Goal: Find contact information: Find contact information

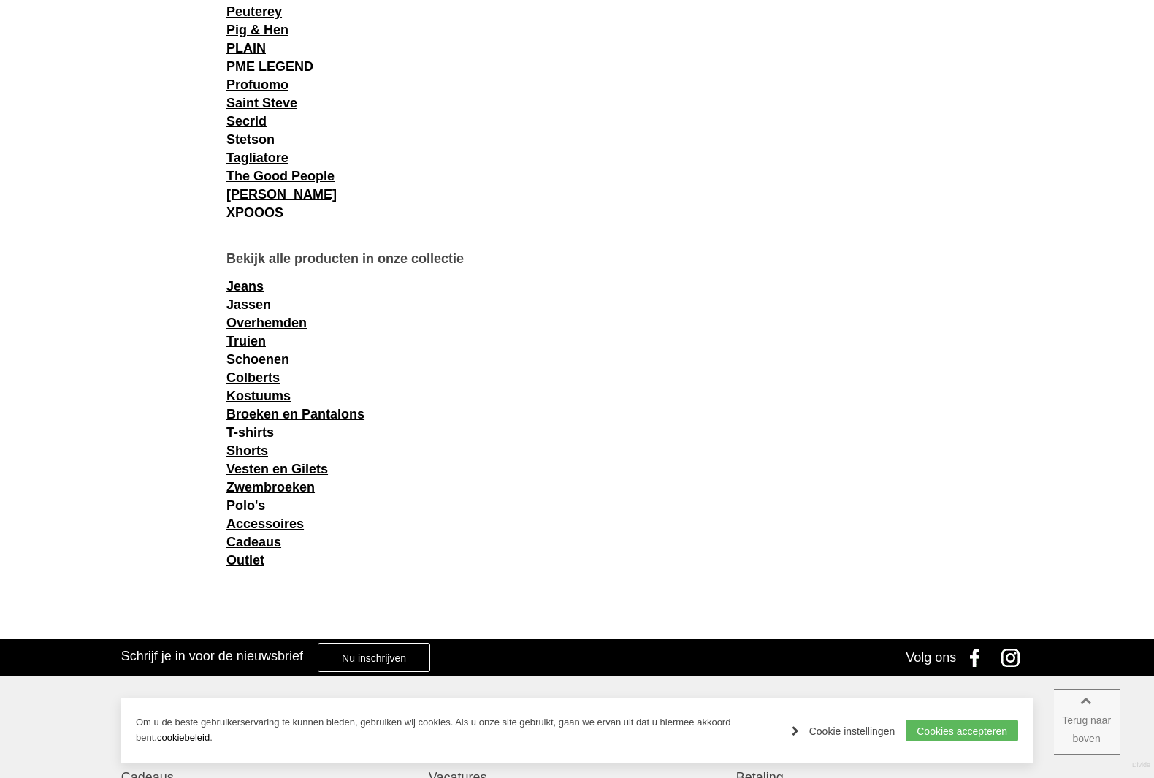
scroll to position [2055, 0]
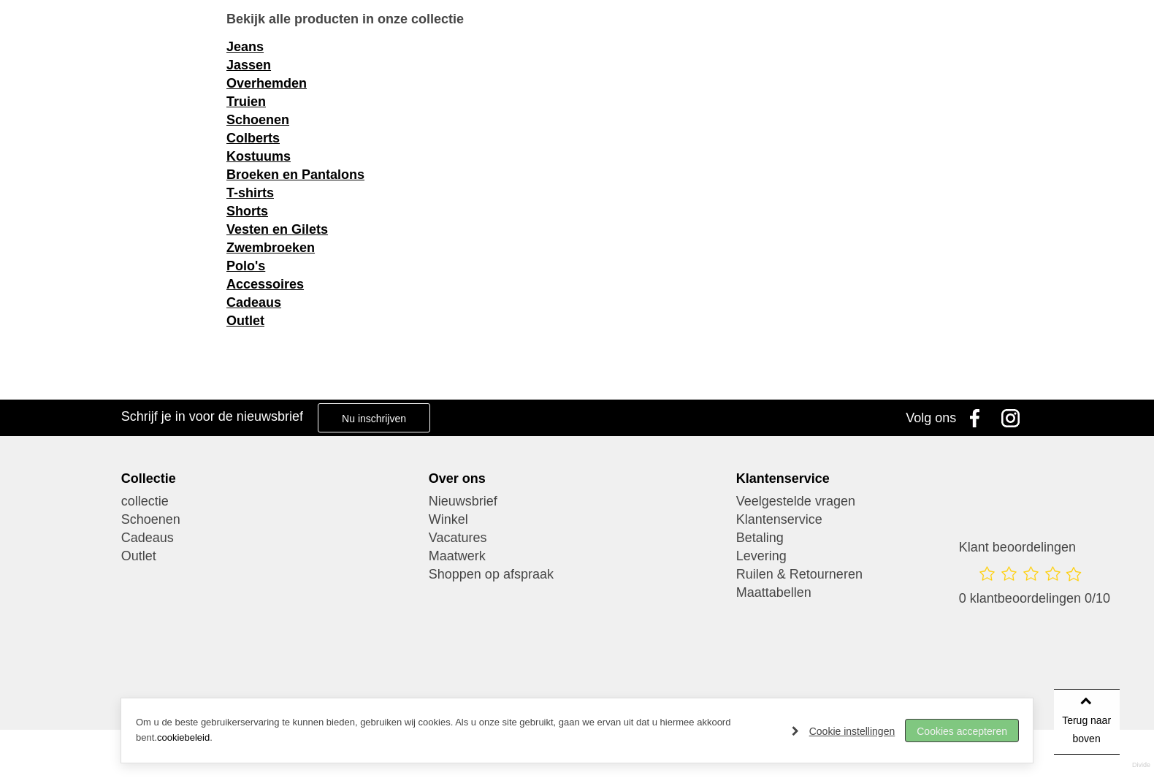
click at [971, 730] on link "Cookies accepteren" at bounding box center [962, 730] width 112 height 22
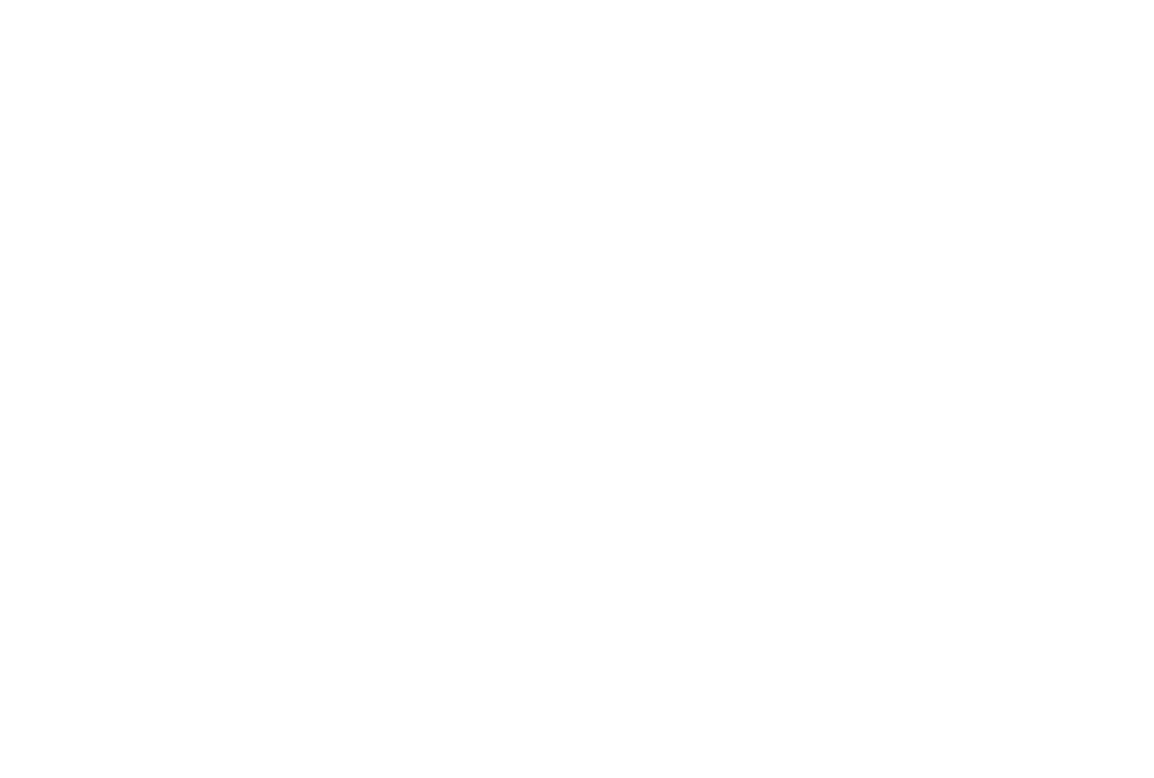
scroll to position [2055, 0]
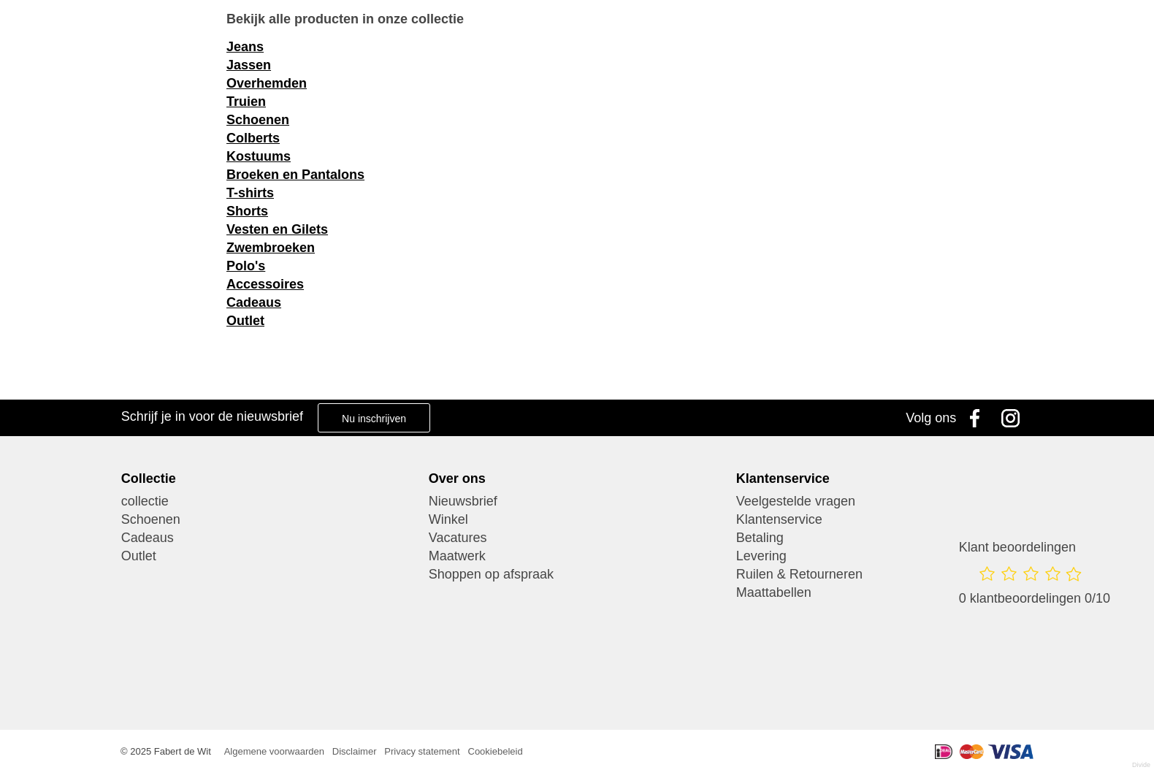
click at [473, 475] on div "Over ons" at bounding box center [577, 478] width 297 height 16
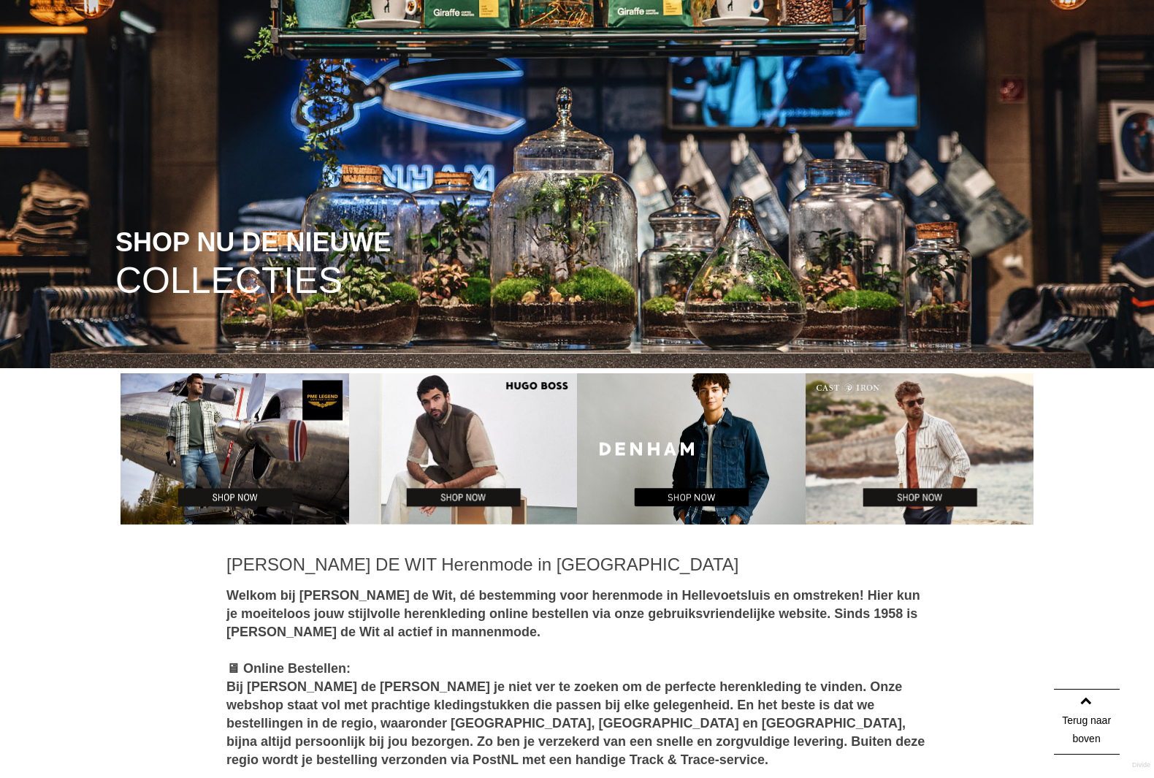
scroll to position [0, 0]
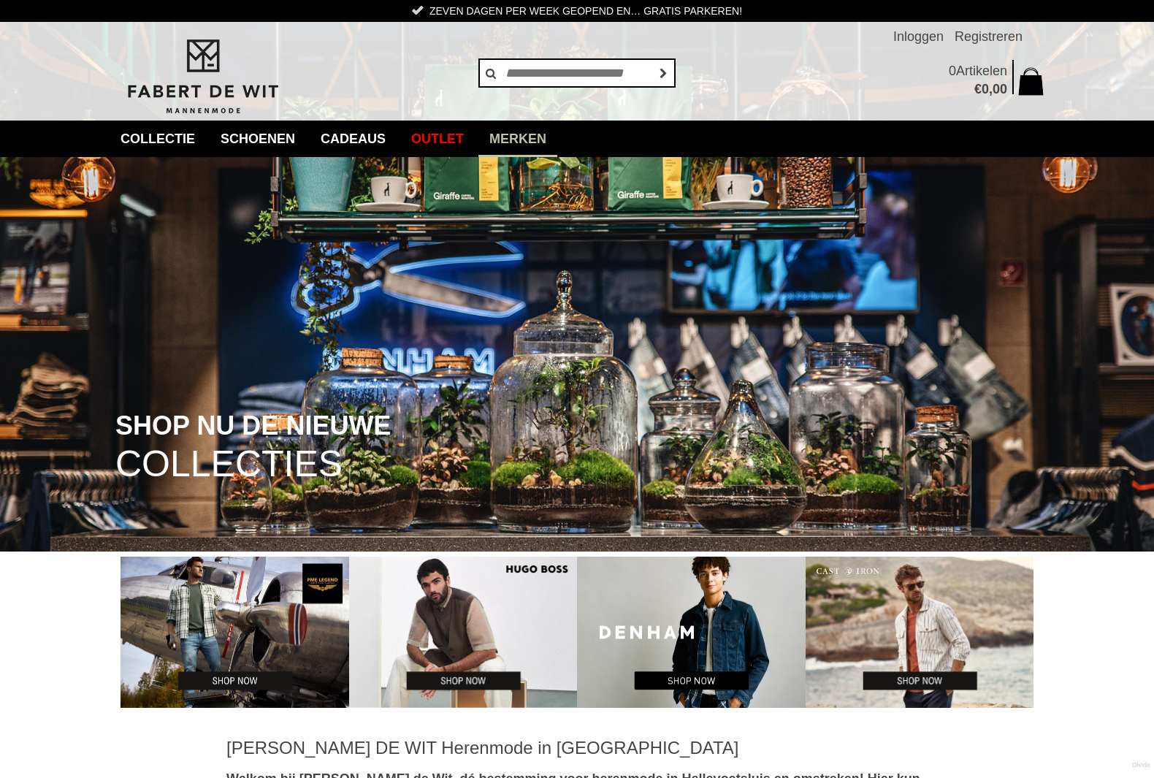
click at [543, 147] on link "Merken" at bounding box center [517, 139] width 79 height 37
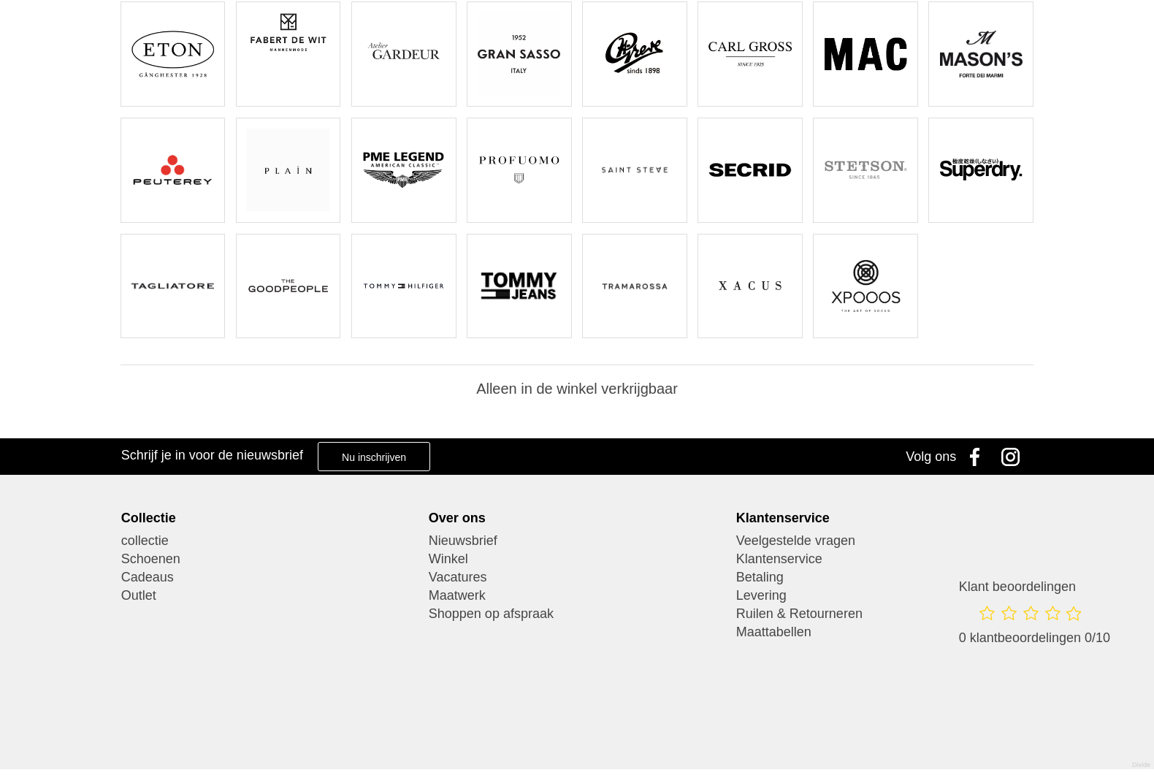
scroll to position [489, 0]
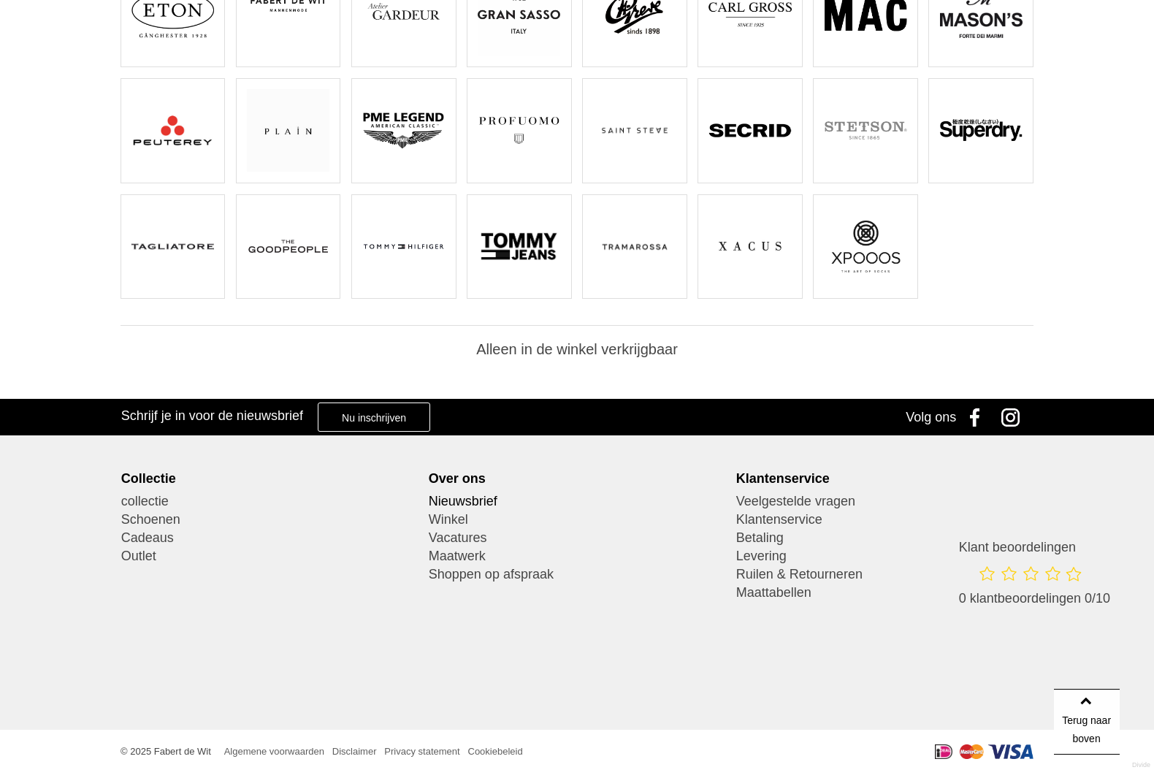
click at [451, 506] on link "Nieuwsbrief" at bounding box center [577, 501] width 297 height 18
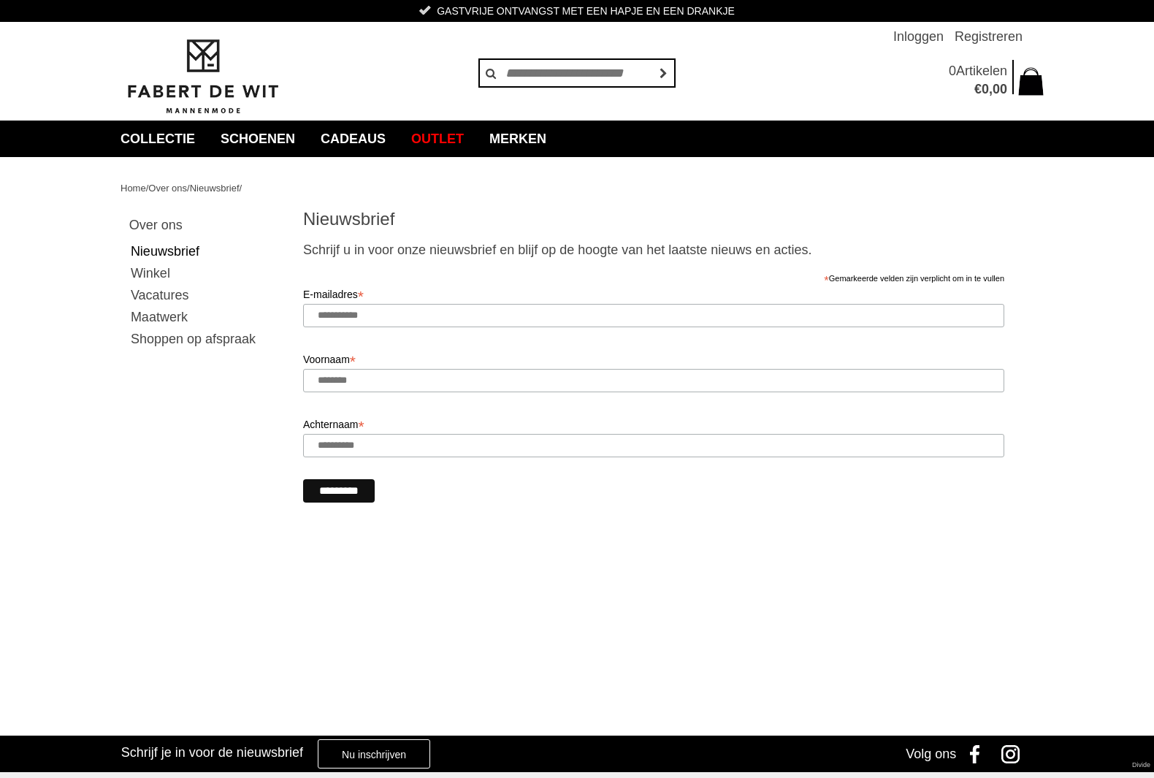
click at [153, 269] on link "Winkel" at bounding box center [206, 273] width 155 height 22
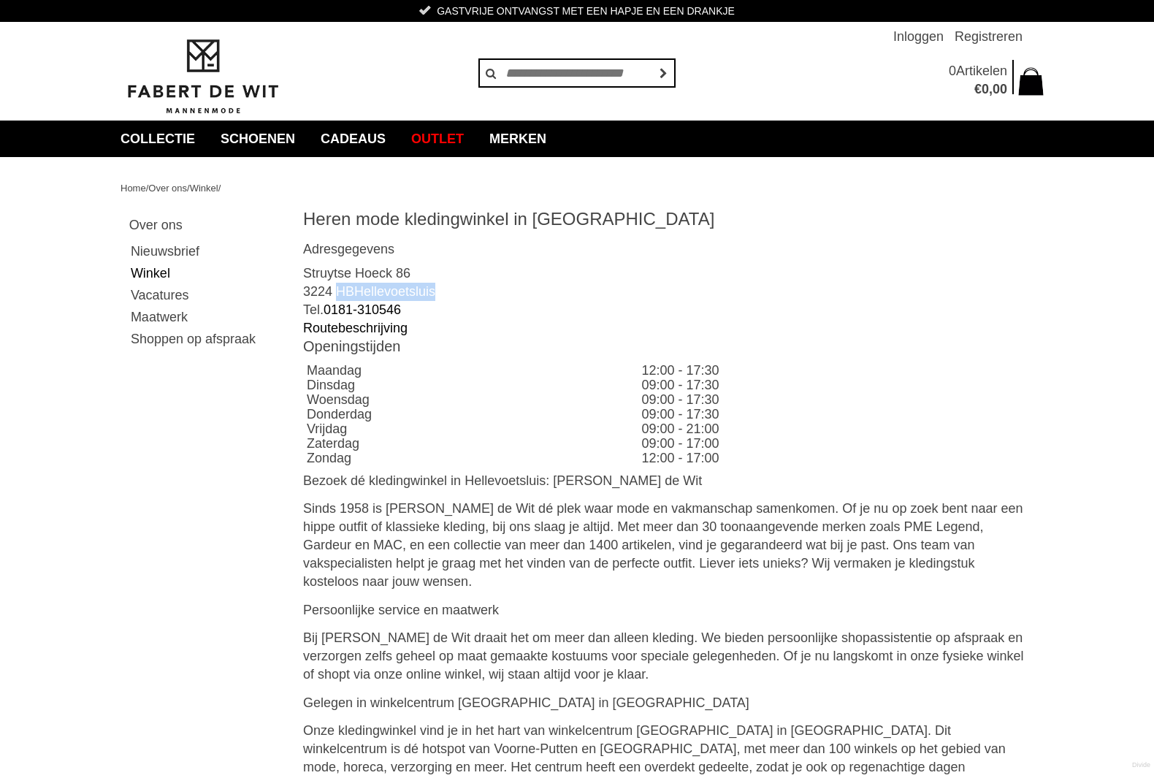
drag, startPoint x: 339, startPoint y: 292, endPoint x: 481, endPoint y: 289, distance: 141.7
click at [481, 289] on div "Adresgegevens Struytse Hoeck 86 3224 HB Hellevoetsluis Tel. [PHONE_NUMBER] Rout…" at bounding box center [668, 289] width 730 height 96
copy div "HB Hellevoetsluis"
